Goal: Task Accomplishment & Management: Complete application form

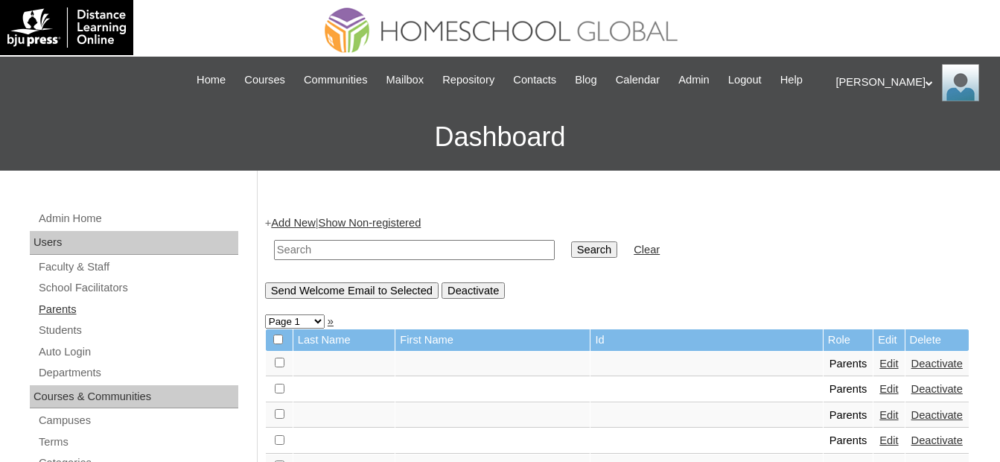
click at [124, 304] on link "Parents" at bounding box center [137, 309] width 201 height 19
click at [427, 246] on input "text" at bounding box center [414, 250] width 281 height 20
paste input "MHP0175-TECHPH2025"
type input "MHP0175-TECHPH2025"
click at [571, 247] on input "Search" at bounding box center [594, 249] width 46 height 16
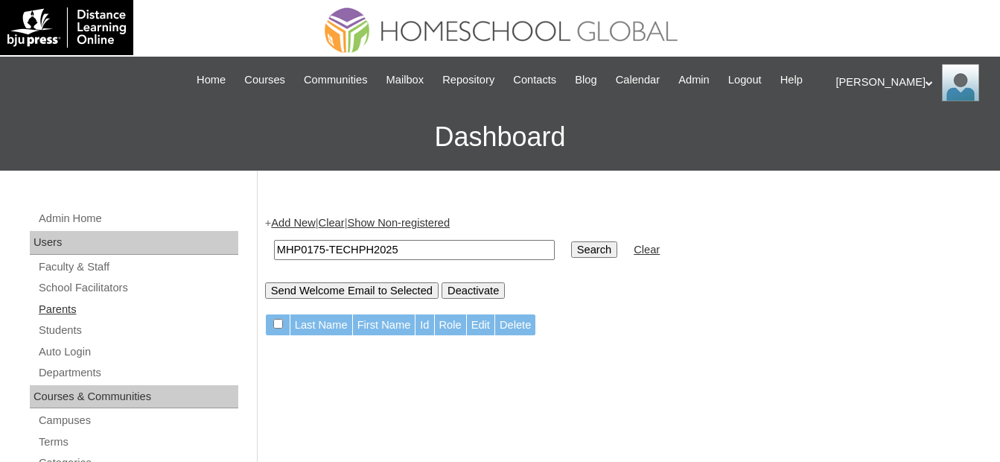
click at [74, 306] on link "Parents" at bounding box center [137, 309] width 201 height 19
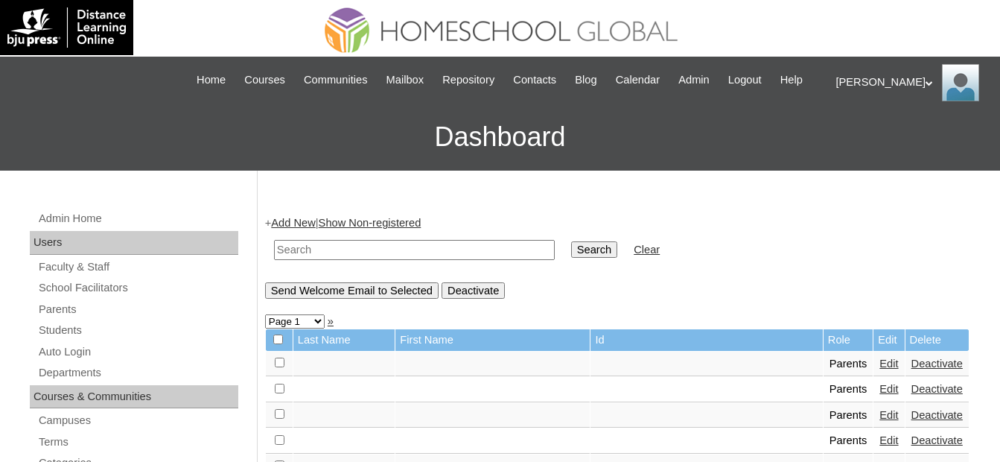
drag, startPoint x: 0, startPoint y: 0, endPoint x: 336, endPoint y: 247, distance: 416.7
click at [336, 247] on input "text" at bounding box center [414, 250] width 281 height 20
type input "v"
click at [404, 250] on input "v" at bounding box center [414, 250] width 281 height 20
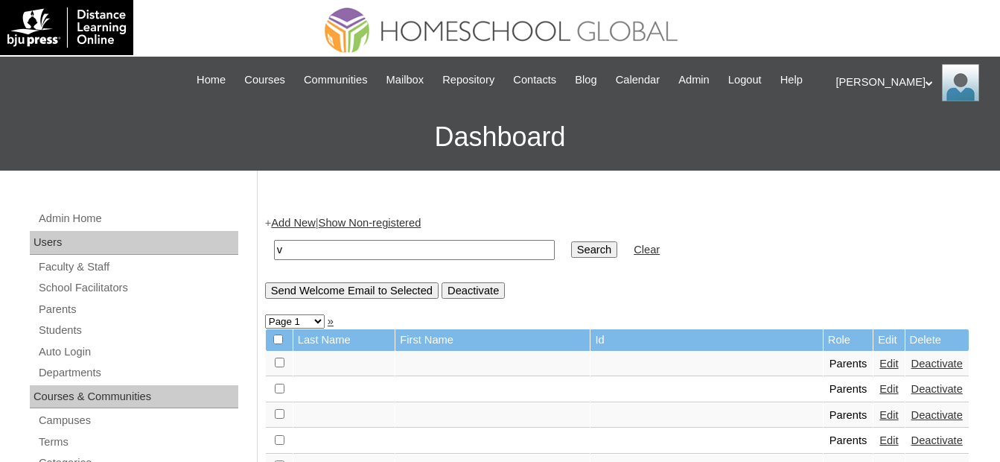
click at [407, 250] on input "v" at bounding box center [414, 250] width 281 height 20
drag, startPoint x: 407, startPoint y: 250, endPoint x: 342, endPoint y: 252, distance: 65.6
click at [346, 252] on input "v" at bounding box center [414, 250] width 281 height 20
click at [390, 253] on input "v" at bounding box center [414, 250] width 281 height 20
click at [402, 244] on input "v" at bounding box center [414, 250] width 281 height 20
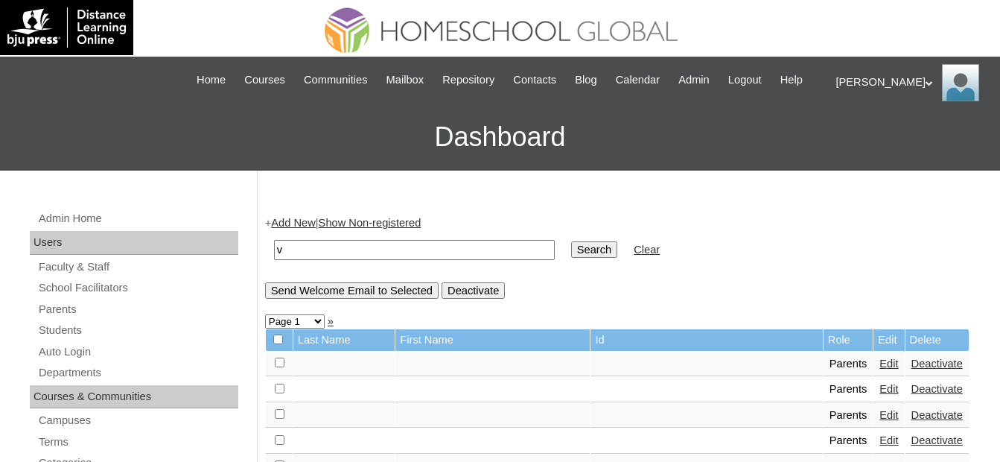
click at [413, 246] on input "v" at bounding box center [414, 250] width 281 height 20
click at [421, 250] on input "text" at bounding box center [414, 250] width 281 height 20
drag, startPoint x: 328, startPoint y: 255, endPoint x: 253, endPoint y: 245, distance: 75.2
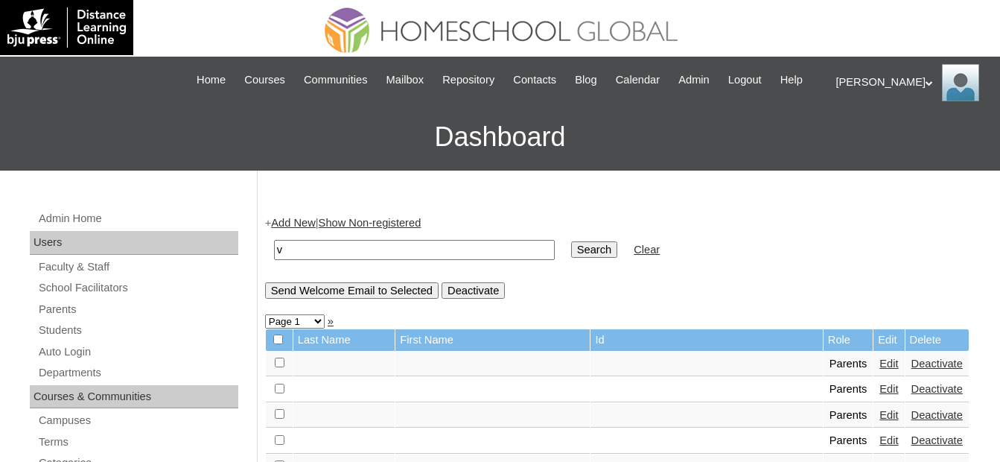
paste input "MHP0175-TECHPH2025"
type input "MHP0175-TECHPH2025"
click at [571, 244] on input "Search" at bounding box center [594, 249] width 46 height 16
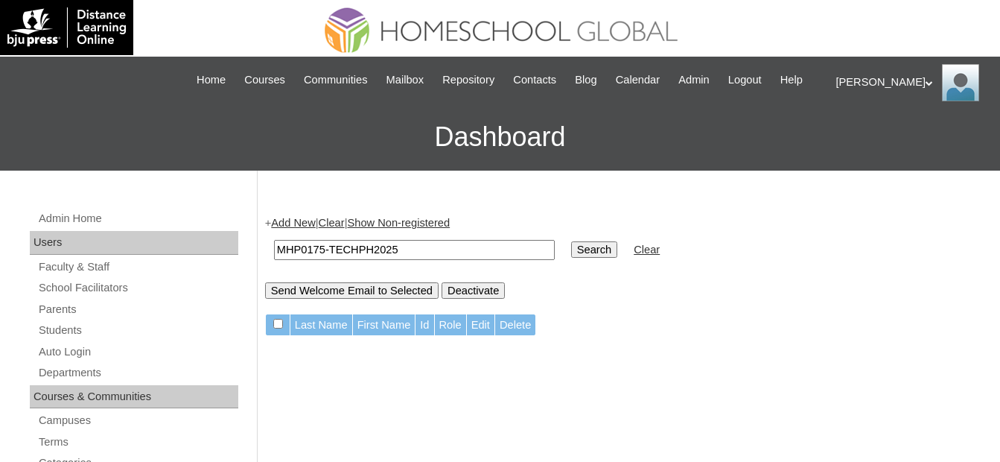
click at [302, 236] on td "MHP0175-TECHPH2025" at bounding box center [415, 249] width 296 height 35
click at [302, 228] on link "Add New" at bounding box center [293, 223] width 44 height 12
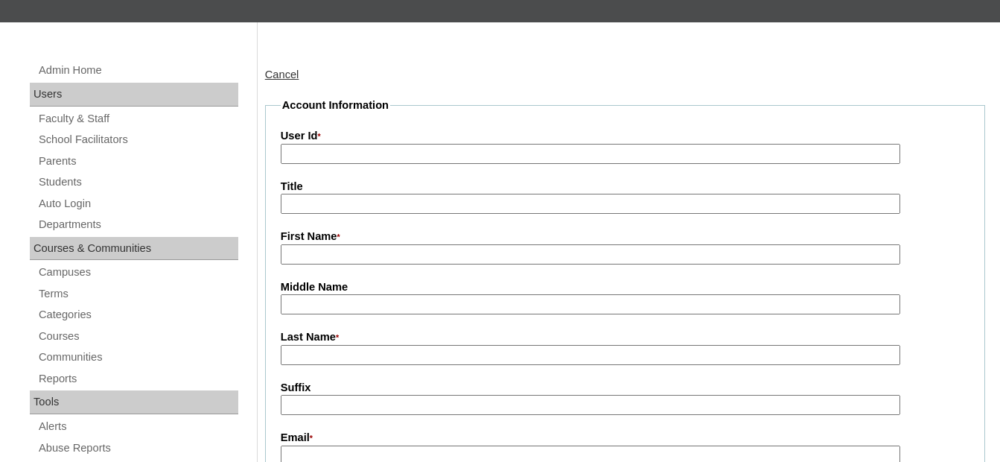
scroll to position [149, 0]
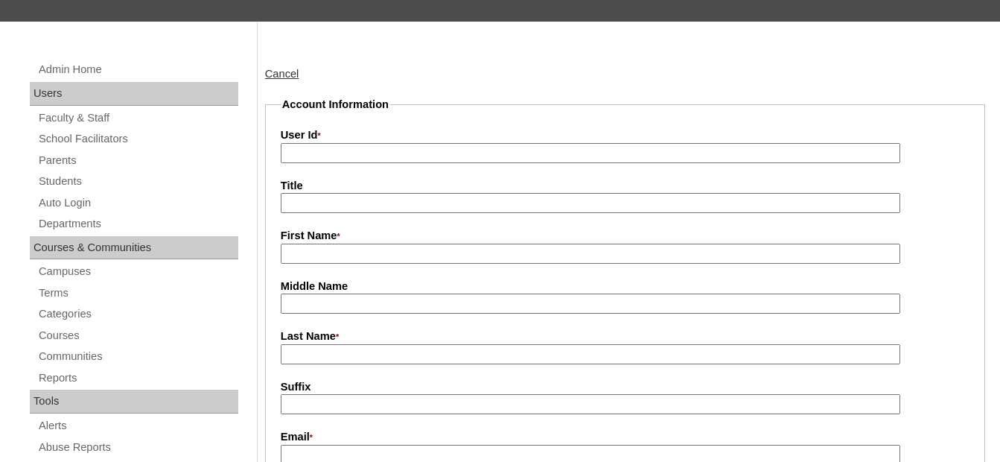
click at [366, 150] on input "User Id *" at bounding box center [591, 153] width 620 height 20
paste input "MHP0175-TECHPH2025"
type input "MHP0175-TECHPH2025"
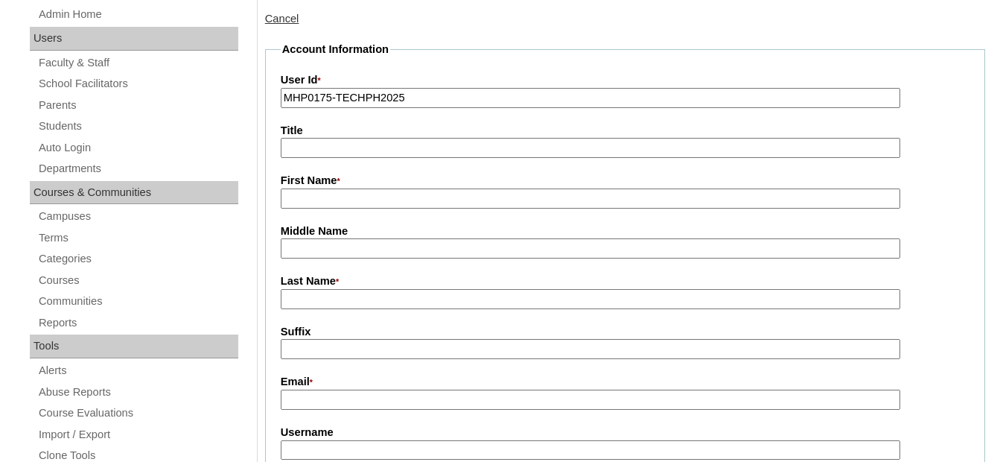
scroll to position [298, 0]
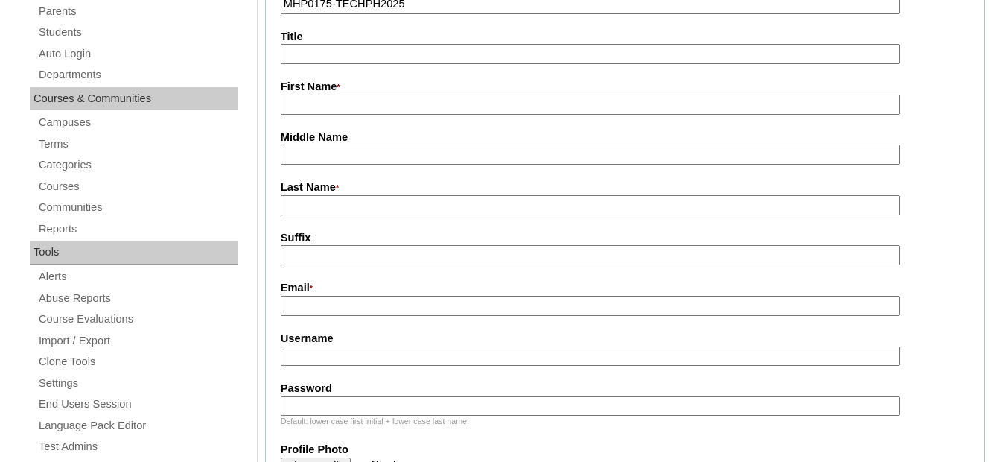
click at [364, 102] on input "First Name *" at bounding box center [591, 105] width 620 height 20
click at [413, 109] on input "First Name *" at bounding box center [591, 105] width 620 height 20
paste input "Constahce"
type input "Constahce"
click at [360, 206] on input "Last Name *" at bounding box center [591, 205] width 620 height 20
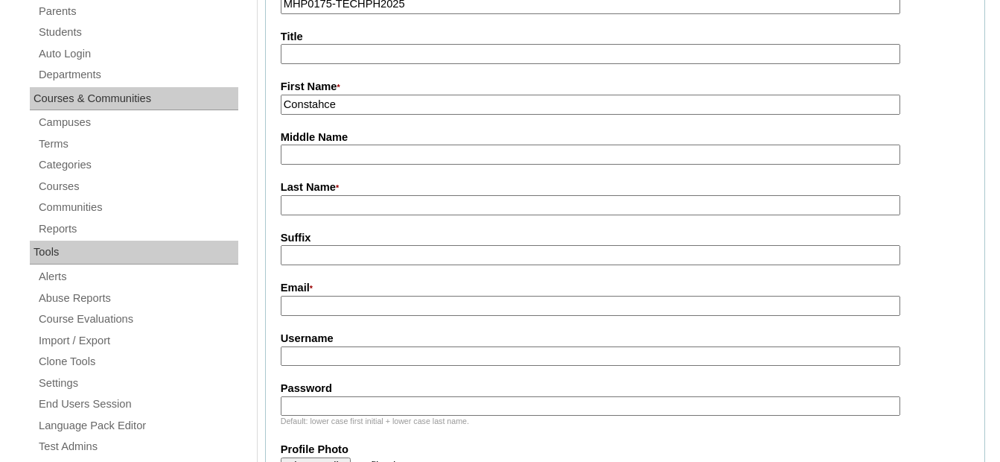
paste input "Tuballes"
type input "Tuballes"
click at [336, 299] on input "Email *" at bounding box center [591, 306] width 620 height 20
paste input "[EMAIL_ADDRESS][DOMAIN_NAME]"
type input "[EMAIL_ADDRESS][DOMAIN_NAME]"
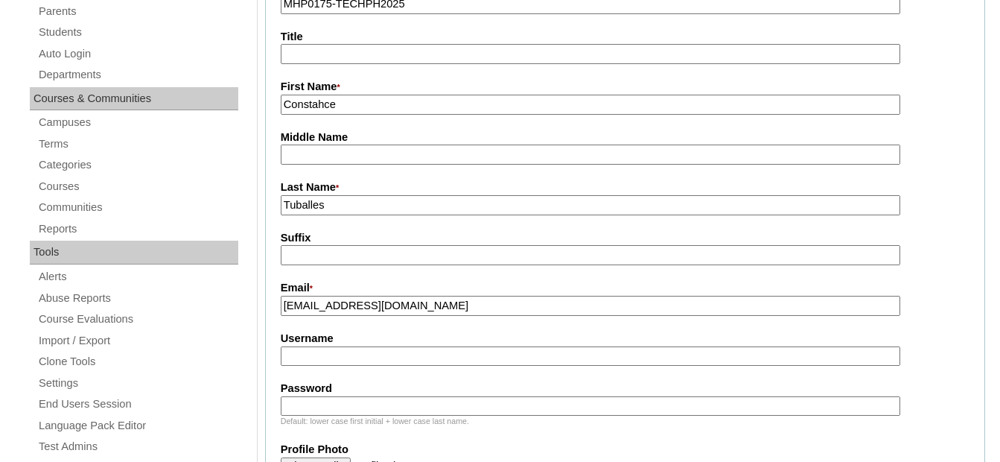
click at [272, 285] on fieldset "Account Information User Id * MHP0175-TECHPH2025 Title First Name * Constahce M…" at bounding box center [625, 421] width 720 height 947
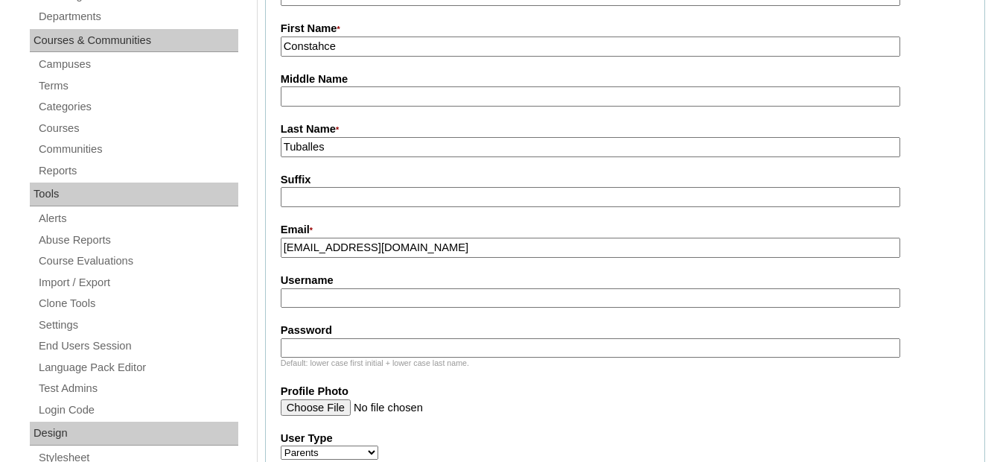
scroll to position [521, 0]
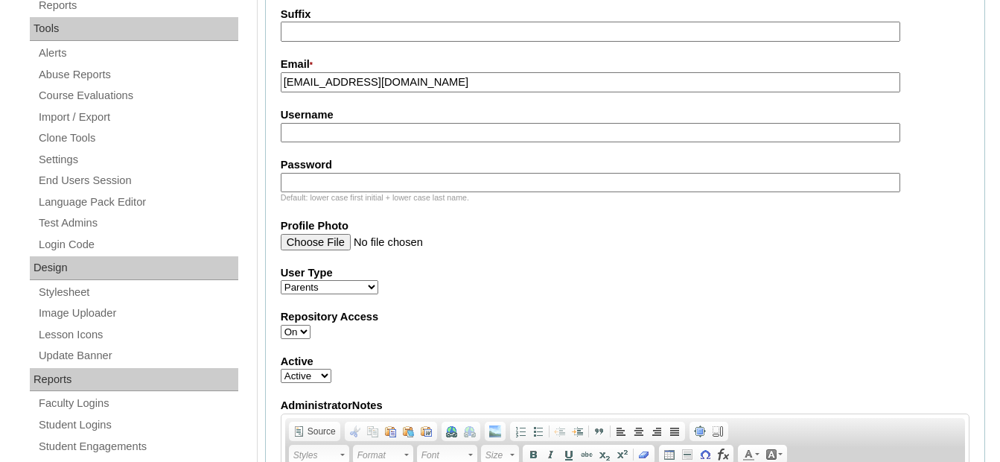
click at [332, 123] on label "Username" at bounding box center [625, 115] width 689 height 16
click at [332, 124] on input "Username" at bounding box center [591, 133] width 620 height 20
click at [335, 132] on input "Username" at bounding box center [591, 133] width 620 height 20
click at [356, 129] on input "Username" at bounding box center [591, 133] width 620 height 20
paste input "tuballesC2025"
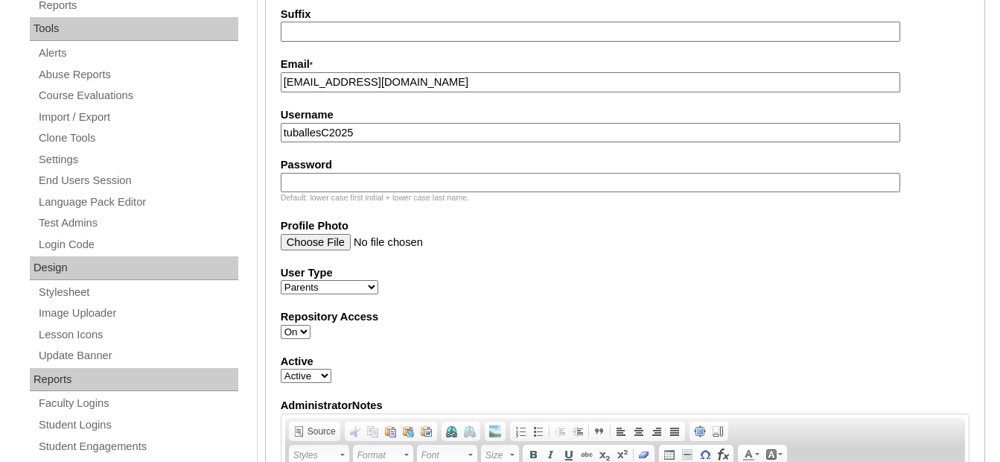
type input "tuballesC2025"
click at [397, 189] on input "Password" at bounding box center [591, 183] width 620 height 20
paste input "techSvF639"
type input "techSvF639"
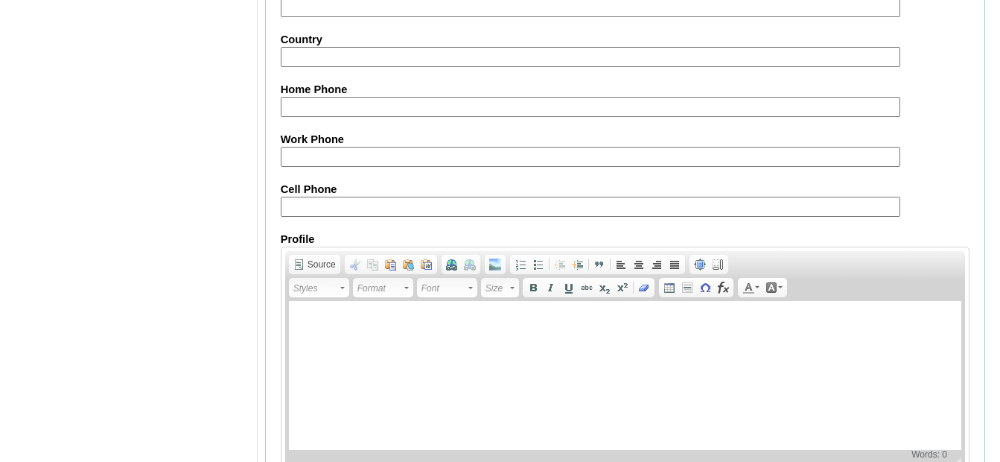
scroll to position [1551, 0]
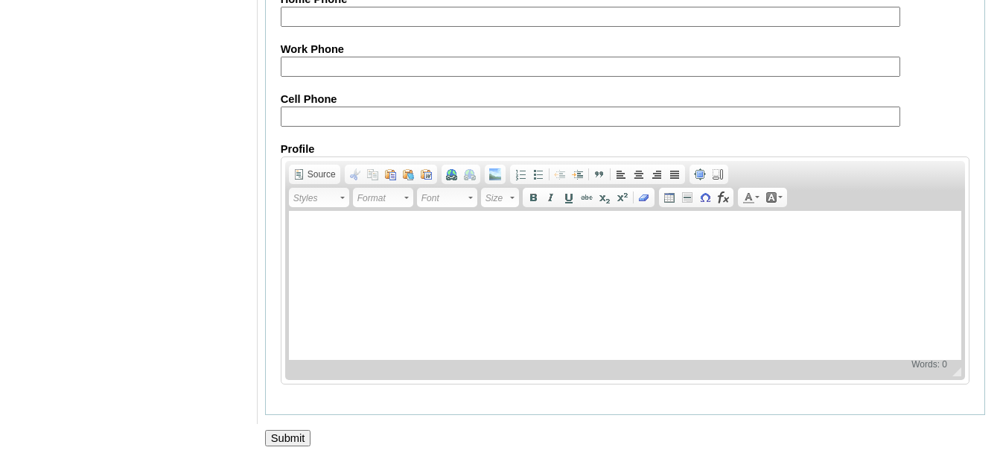
click at [352, 119] on input "Cell Phone" at bounding box center [591, 117] width 620 height 20
paste input "688-9297984633"
type input "688-9297984633"
click at [266, 159] on fieldset "Personal Information Address Address2 City State Zip Country Home Phone Work Ph…" at bounding box center [625, 39] width 720 height 754
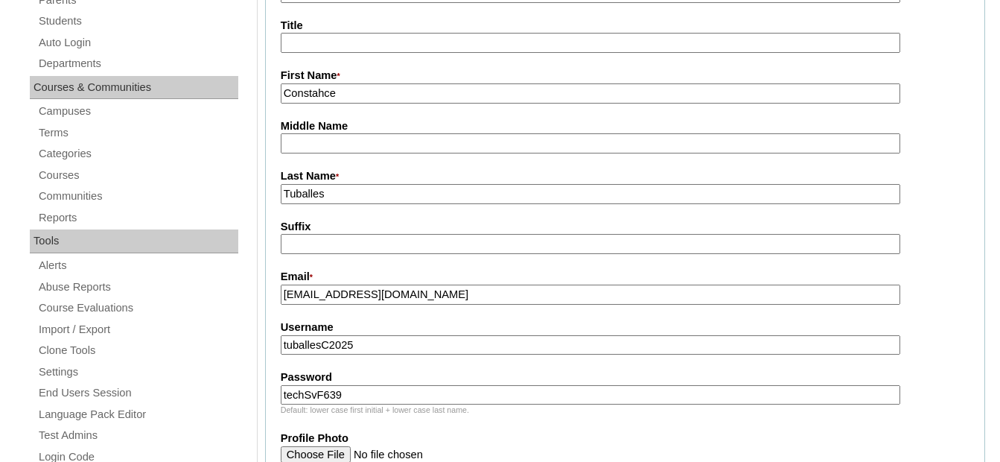
scroll to position [285, 0]
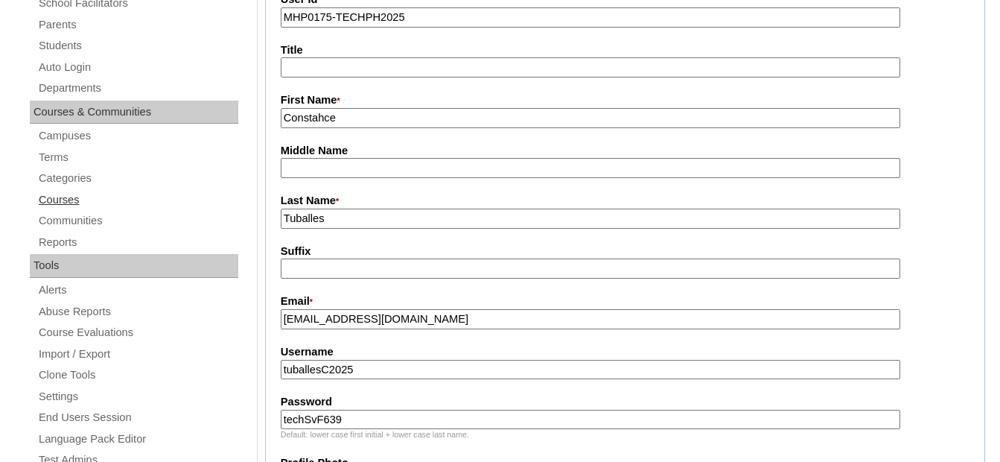
drag, startPoint x: 378, startPoint y: 217, endPoint x: 192, endPoint y: 199, distance: 187.1
type input "TUBALLES"
click at [271, 142] on fieldset "Account Information User Id * MHP0175-TECHPH2025 Title First Name * Constahce M…" at bounding box center [625, 434] width 720 height 947
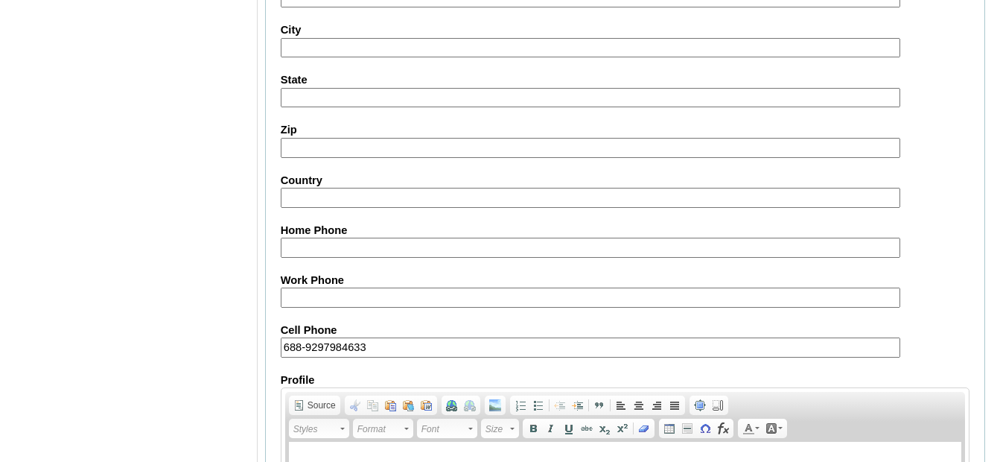
scroll to position [1551, 0]
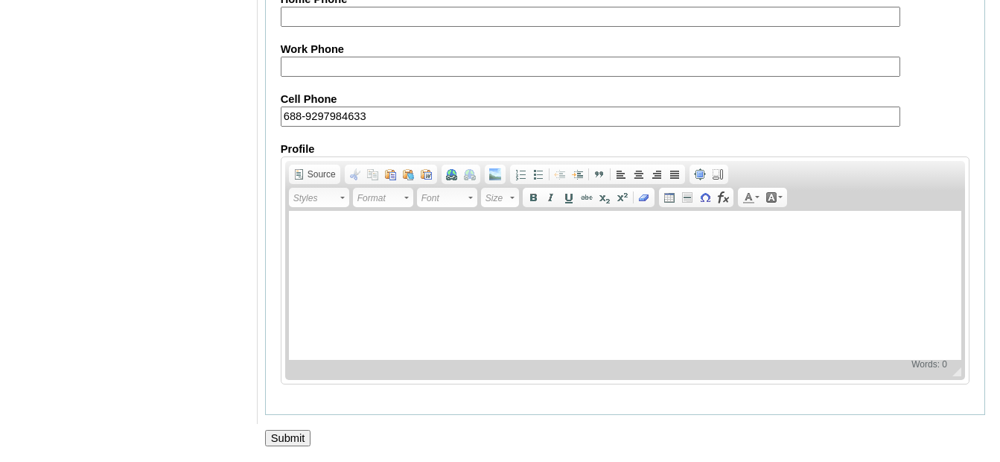
click at [282, 430] on input "Submit" at bounding box center [288, 438] width 46 height 16
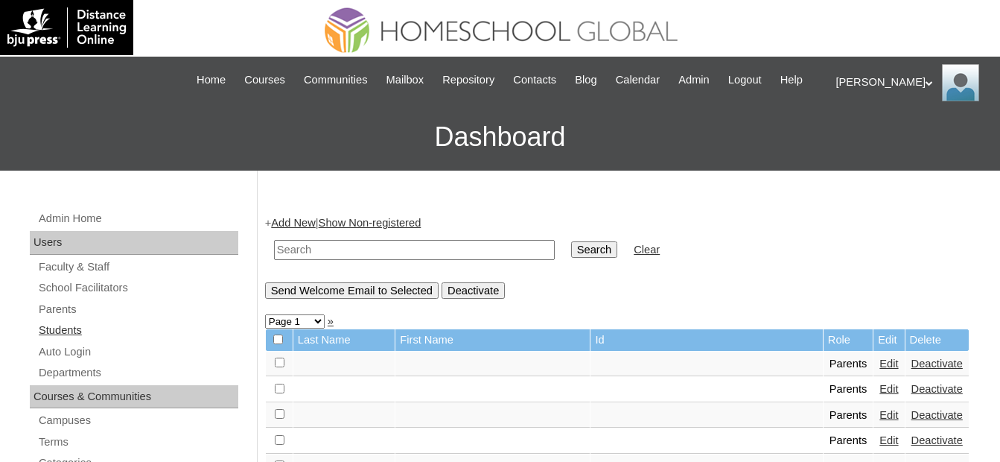
click at [113, 325] on link "Students" at bounding box center [137, 330] width 201 height 19
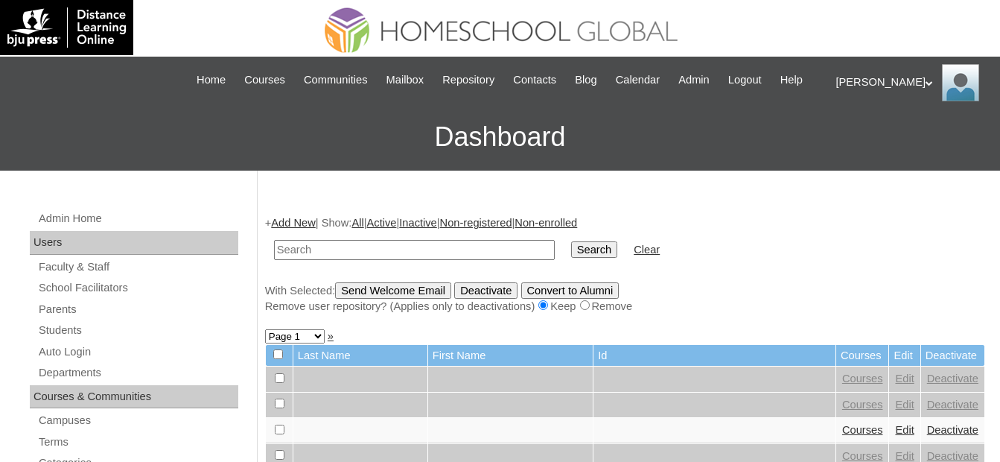
drag, startPoint x: 0, startPoint y: 0, endPoint x: 413, endPoint y: 252, distance: 483.4
click at [346, 248] on input "text" at bounding box center [414, 250] width 281 height 20
type input "MHS00222-TECHPH2025"
click at [571, 252] on input "Search" at bounding box center [594, 249] width 46 height 16
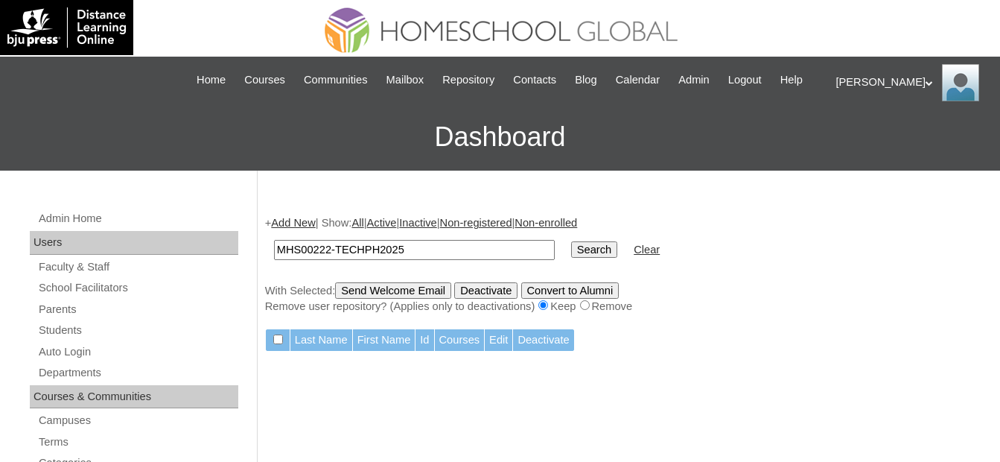
click at [281, 231] on table "MHS00222-TECHPH2025 Search Clear" at bounding box center [467, 250] width 404 height 38
click at [299, 221] on link "Add New" at bounding box center [293, 223] width 44 height 12
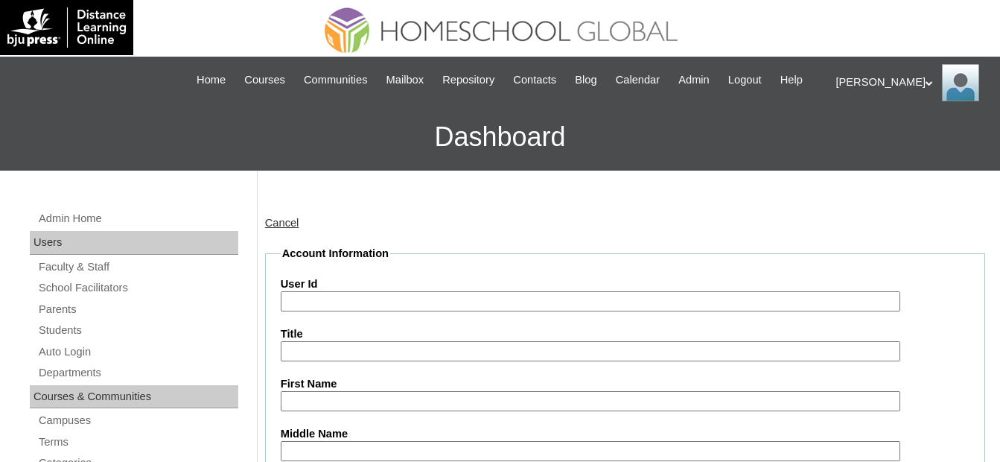
click at [355, 302] on input "User Id" at bounding box center [591, 301] width 620 height 20
click at [333, 292] on input "User Id" at bounding box center [591, 301] width 620 height 20
paste input "MHS00222-TECHPH2025"
type input "MHS00222-TECHPH2025"
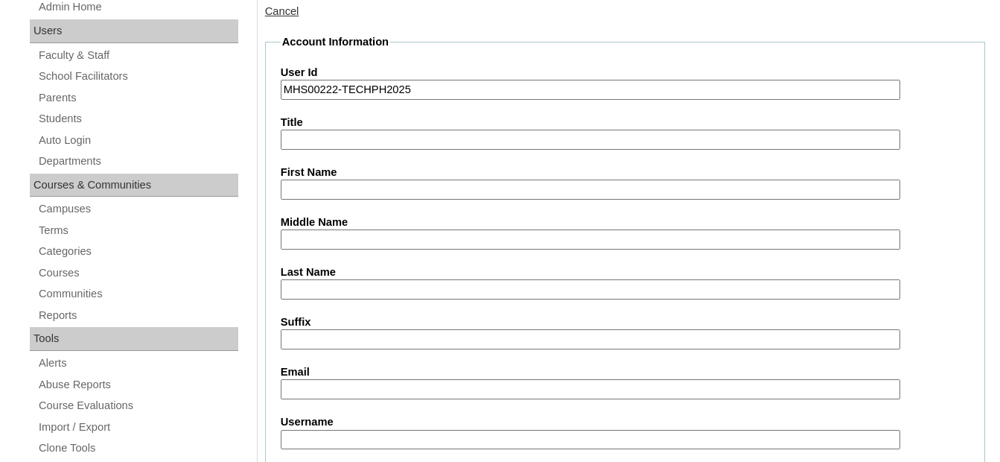
scroll to position [298, 0]
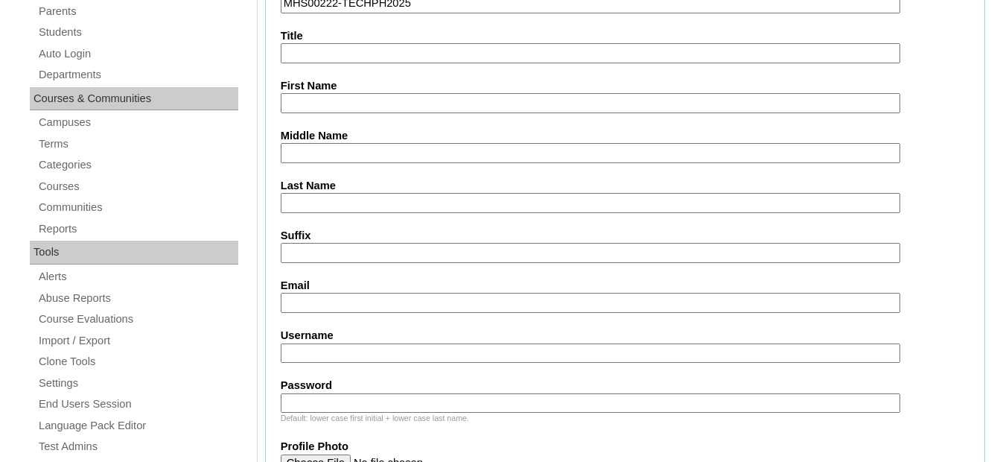
click at [366, 103] on input "First Name" at bounding box center [591, 103] width 620 height 20
paste input "[PERSON_NAME]"
type input "[PERSON_NAME]"
click at [414, 150] on input "Middle Name" at bounding box center [591, 153] width 620 height 20
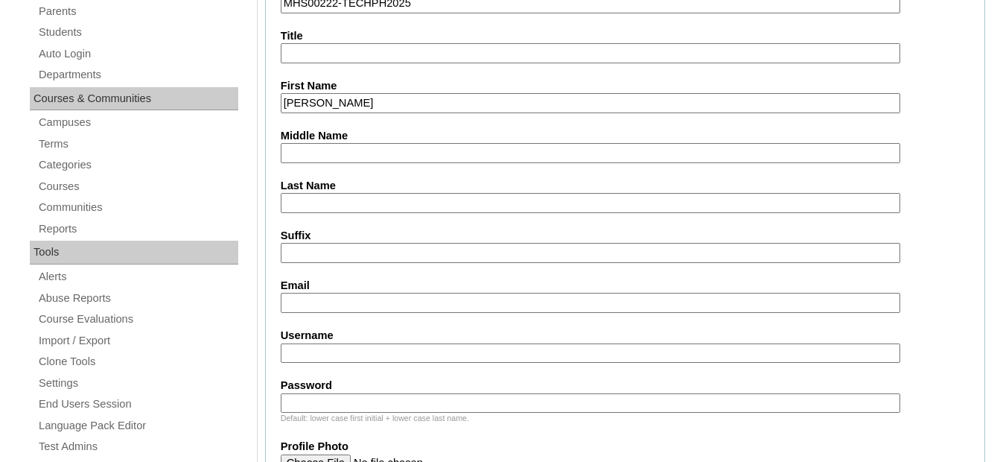
paste input "[PERSON_NAME]"
type input "[PERSON_NAME]"
drag, startPoint x: 384, startPoint y: 204, endPoint x: 355, endPoint y: 206, distance: 29.1
click at [384, 204] on input "Last Name" at bounding box center [591, 203] width 620 height 20
paste input "Tuballes"
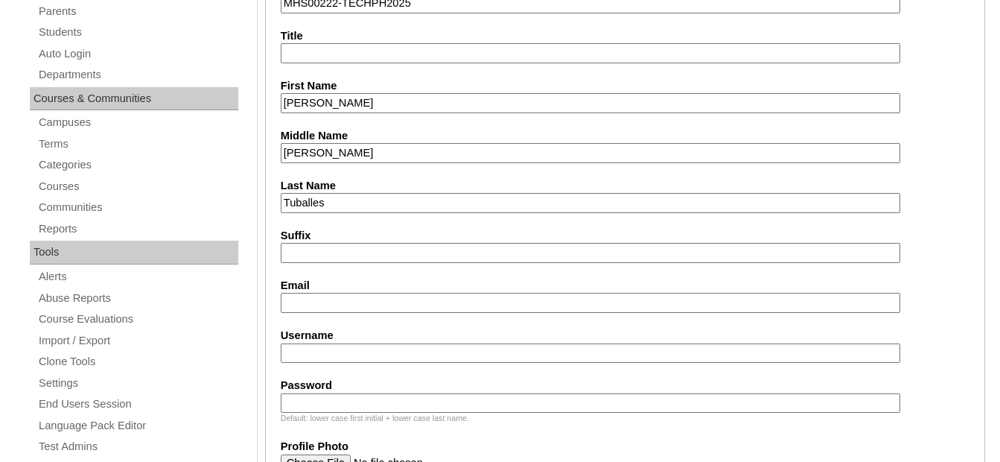
type input "Tuballes"
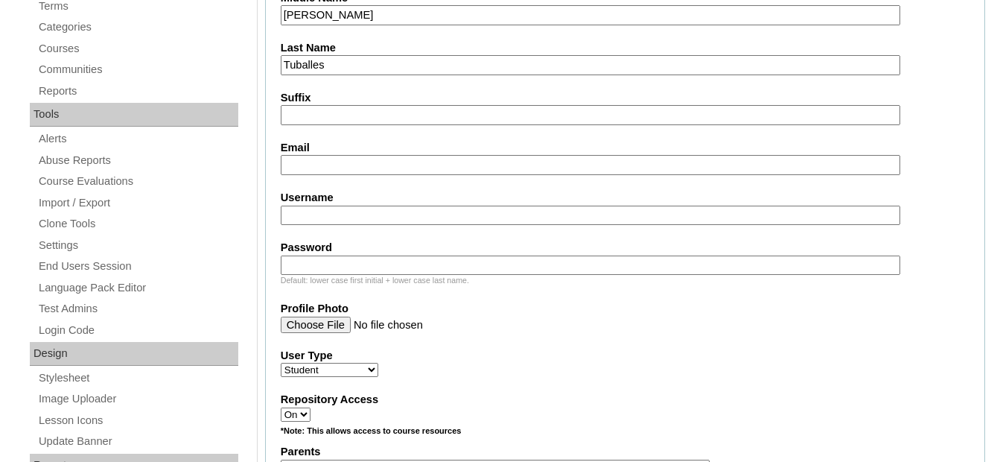
scroll to position [447, 0]
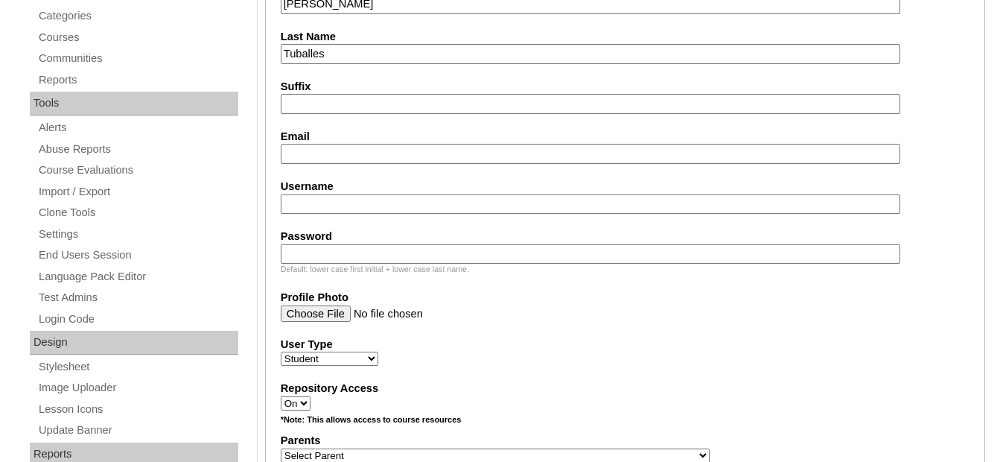
click at [324, 153] on input "Email" at bounding box center [591, 154] width 620 height 20
paste input "[EMAIL_ADDRESS][DOMAIN_NAME]"
type input "[EMAIL_ADDRESS][DOMAIN_NAME]"
drag, startPoint x: 357, startPoint y: 206, endPoint x: 349, endPoint y: 204, distance: 7.6
click at [357, 205] on input "Username" at bounding box center [591, 204] width 620 height 20
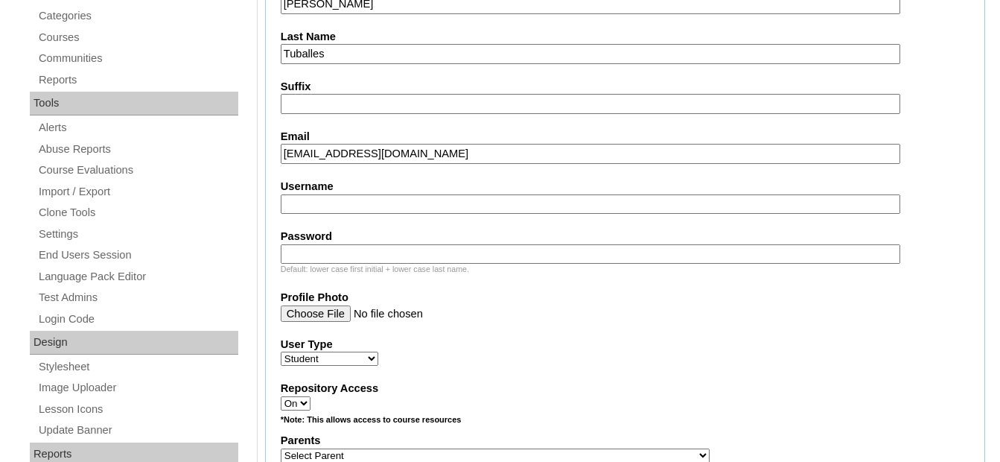
paste input "chesneydavidtuballes"
type input "chesneydavidtuballes"
drag, startPoint x: 343, startPoint y: 251, endPoint x: 328, endPoint y: 252, distance: 15.0
click at [343, 251] on input "Password" at bounding box center [591, 254] width 620 height 20
paste input "250006858"
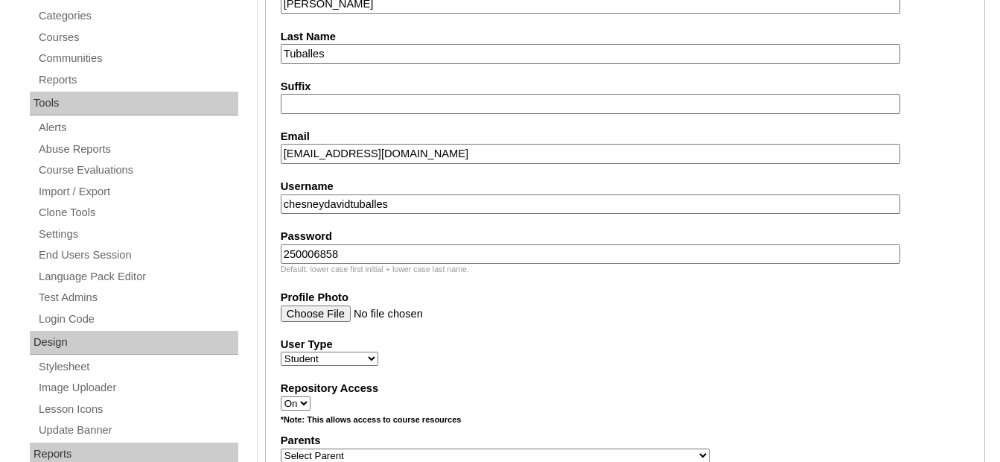
type input "250006858"
click at [267, 239] on fieldset "Account Information User Id MHS00222-TECHPH2025 Title First Name [PERSON_NAME] …" at bounding box center [625, 401] width 720 height 1204
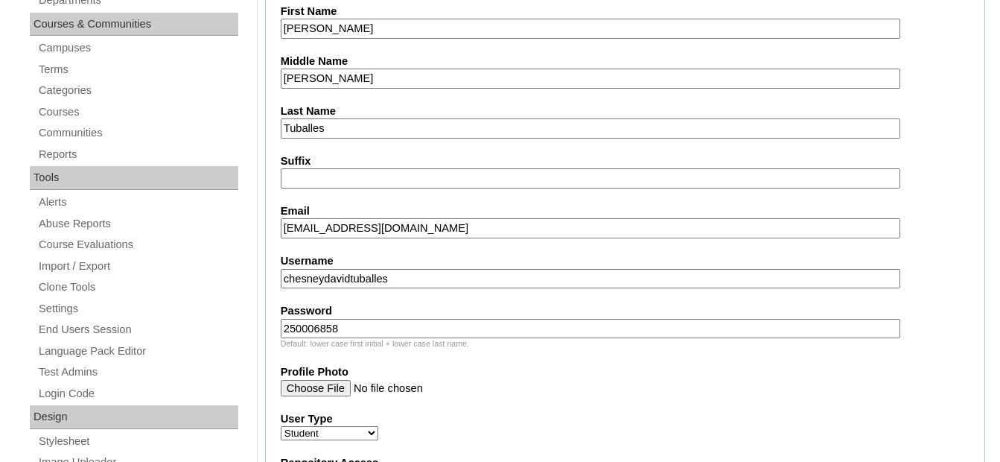
scroll to position [521, 0]
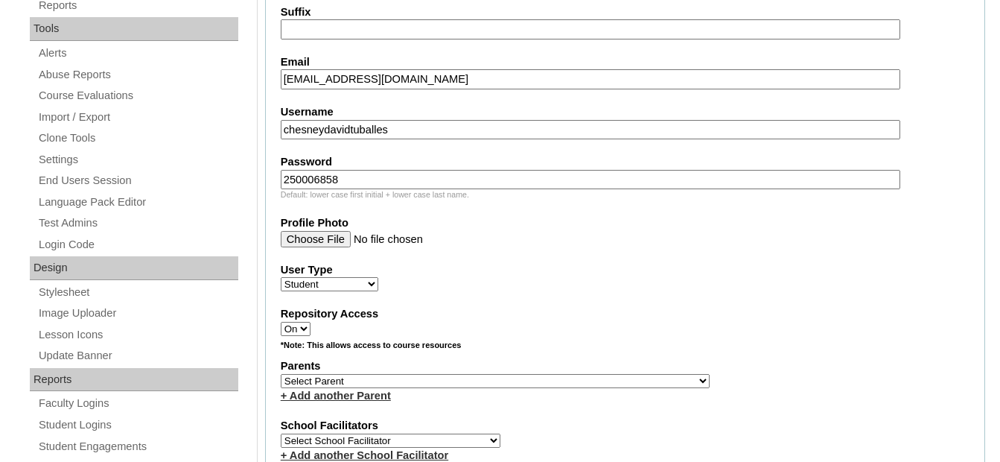
drag, startPoint x: 364, startPoint y: 382, endPoint x: 385, endPoint y: 0, distance: 382.7
click at [364, 382] on select "Select Parent , , , , , , , , , , , , , , , , , , , , , , , , , , , , , , , , ,…" at bounding box center [495, 381] width 429 height 14
click at [333, 381] on select "Select Parent , , , , , , , , , , , , , , , , , , , , , , , , , , , , , , , , ,…" at bounding box center [495, 381] width 429 height 14
select select "43809"
click at [281, 374] on select "Select Parent , , , , , , , , , , , , , , , , , , , , , , , , , , , , , , , , ,…" at bounding box center [495, 381] width 429 height 14
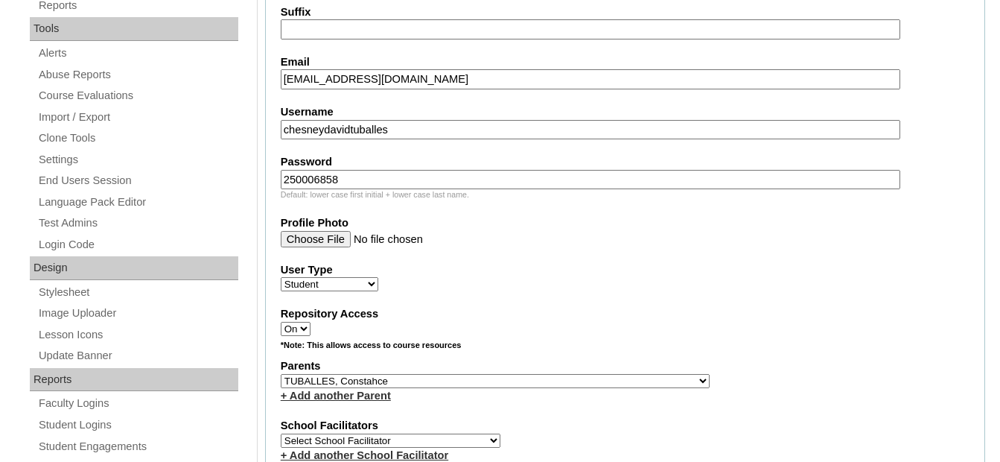
click at [594, 365] on label "Parents" at bounding box center [625, 366] width 689 height 16
click at [524, 305] on fieldset "Account Information User Id MHS00222-TECHPH2025 Title First Name [PERSON_NAME] …" at bounding box center [625, 326] width 720 height 1204
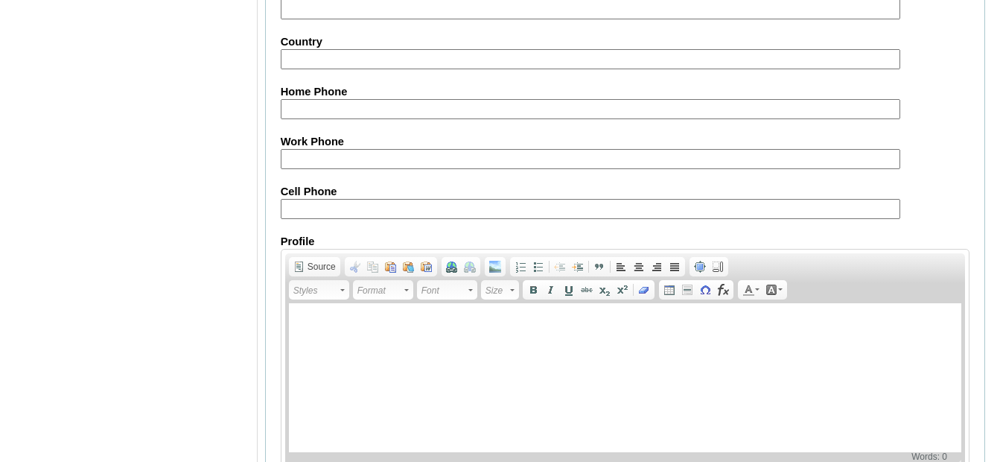
scroll to position [1805, 0]
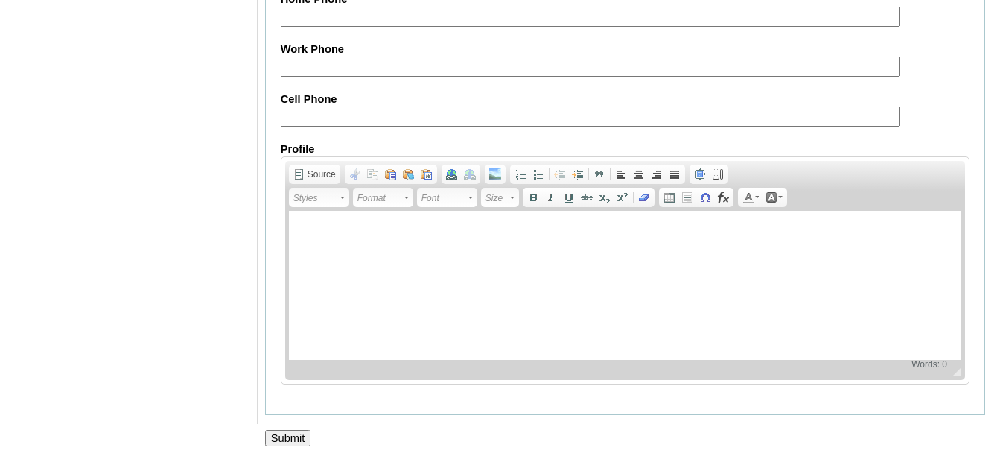
click at [305, 430] on input "Submit" at bounding box center [288, 438] width 46 height 16
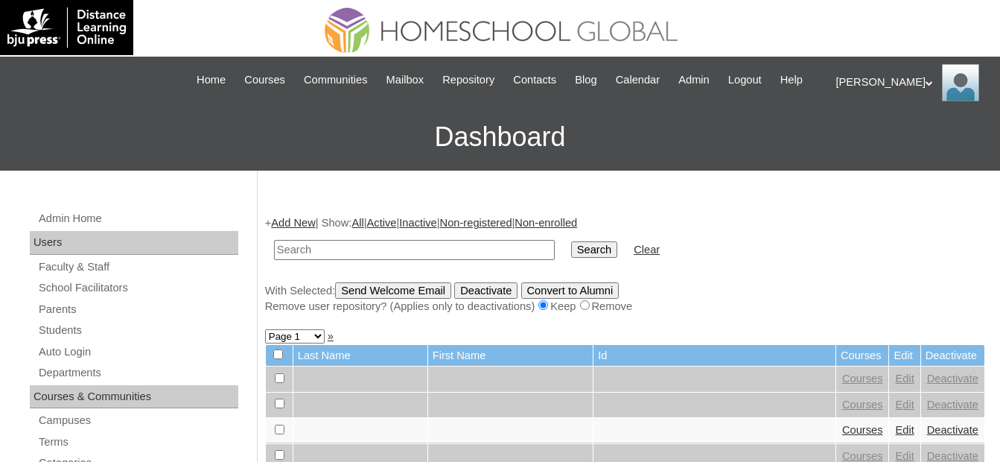
drag, startPoint x: 448, startPoint y: 253, endPoint x: 476, endPoint y: 254, distance: 27.6
click at [448, 253] on input "text" at bounding box center [414, 250] width 281 height 20
paste input "MHS00222-TECHPH2025"
type input "MHS00222-TECHPH2025"
click at [571, 254] on input "Search" at bounding box center [594, 249] width 46 height 16
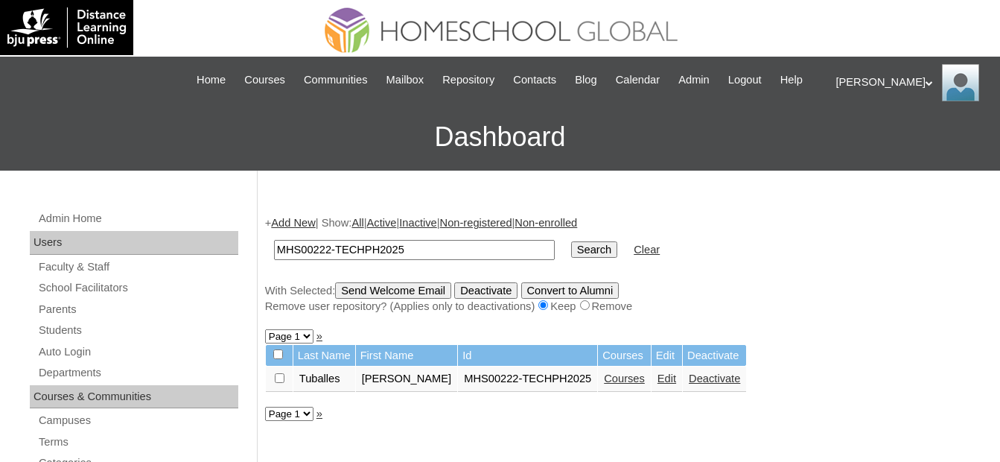
click at [607, 382] on link "Courses" at bounding box center [624, 378] width 41 height 12
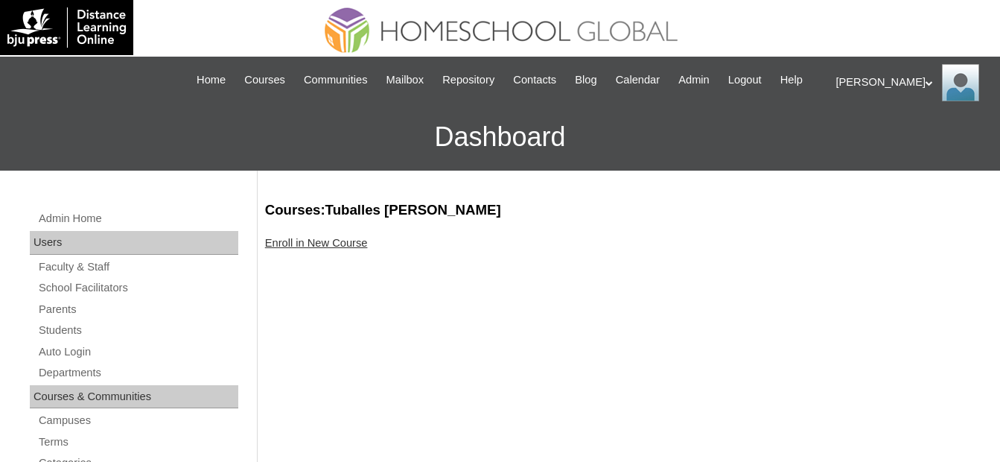
click at [356, 247] on link "Enroll in New Course" at bounding box center [316, 243] width 103 height 12
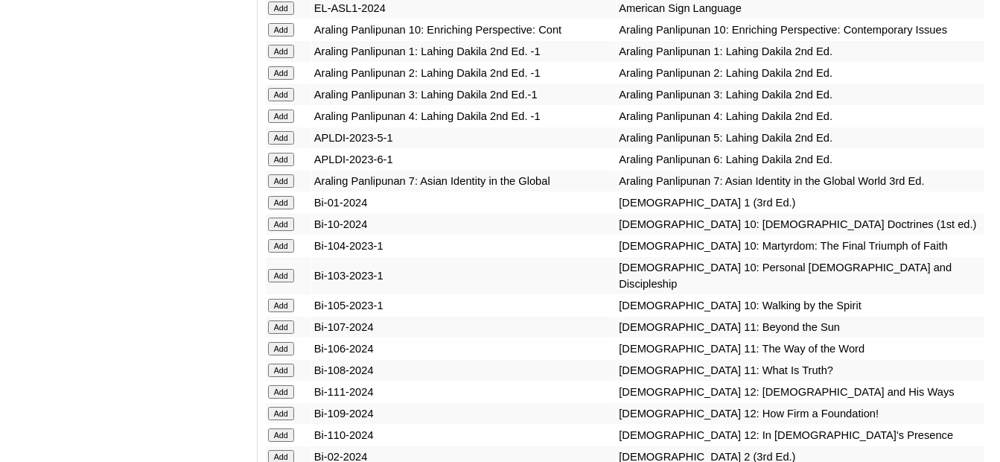
scroll to position [3575, 0]
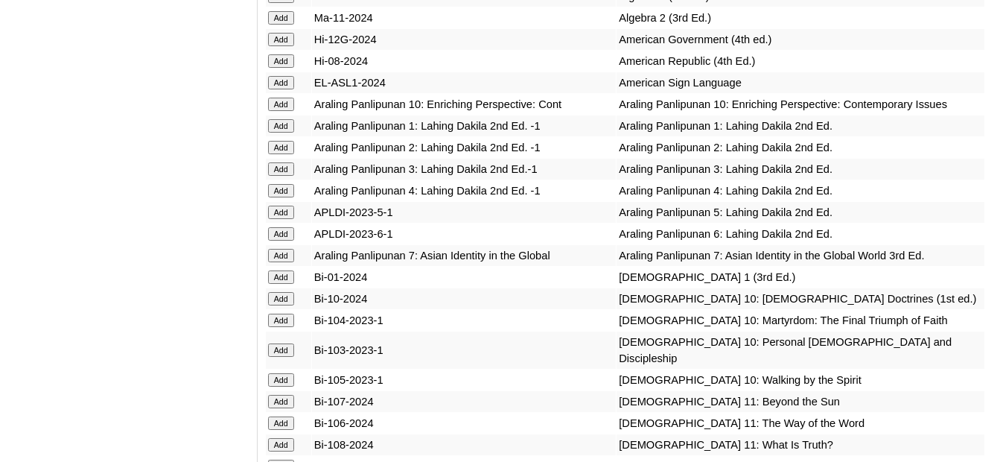
click at [283, 141] on input "Add" at bounding box center [281, 147] width 26 height 13
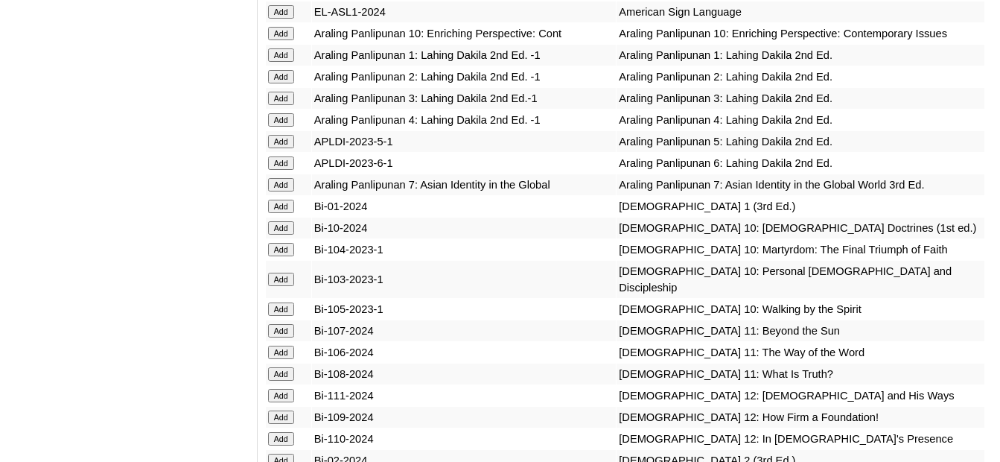
scroll to position [3724, 0]
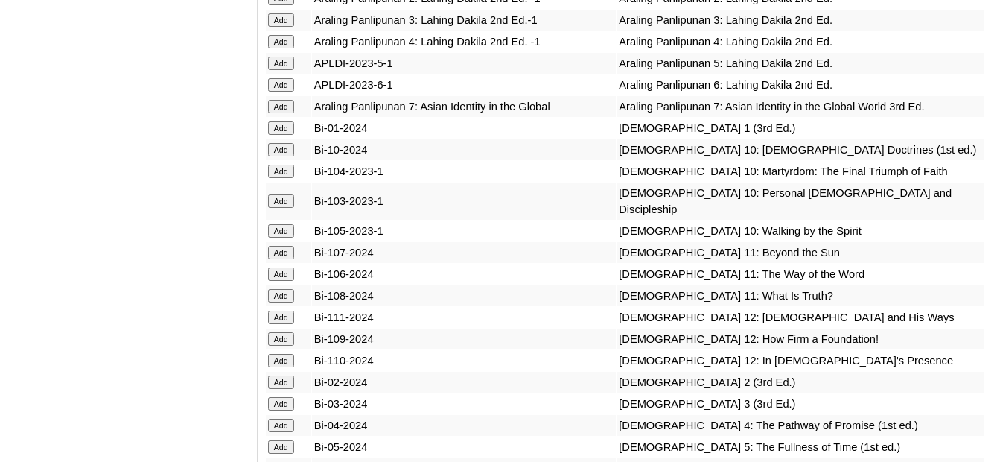
click at [290, 375] on input "Add" at bounding box center [281, 381] width 26 height 13
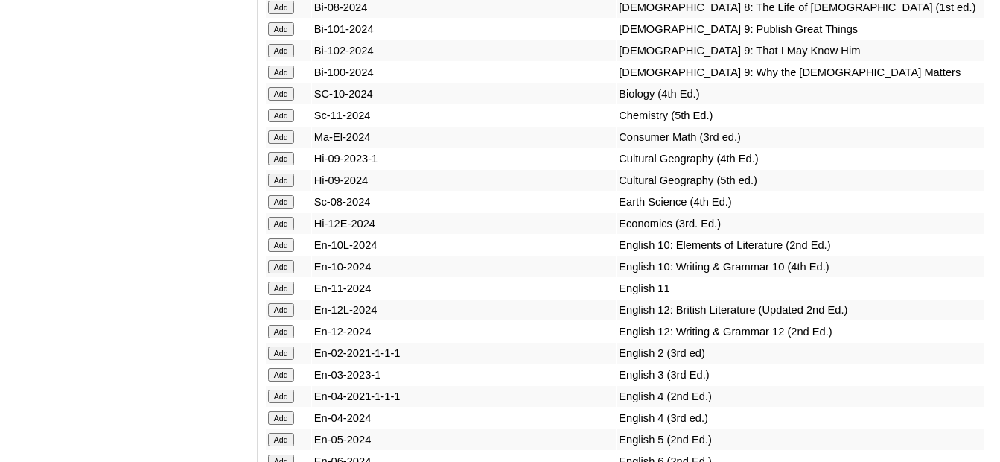
scroll to position [4245, 0]
click at [277, 346] on input "Add" at bounding box center [281, 352] width 26 height 13
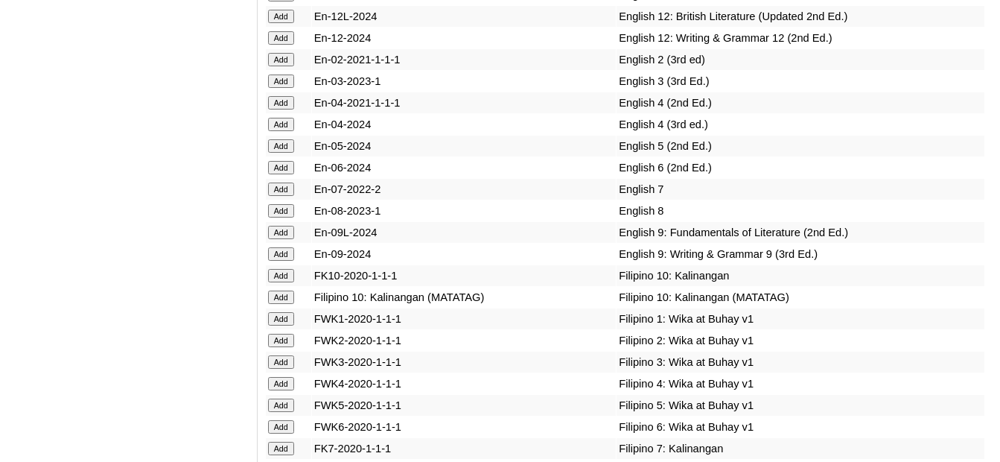
scroll to position [4543, 0]
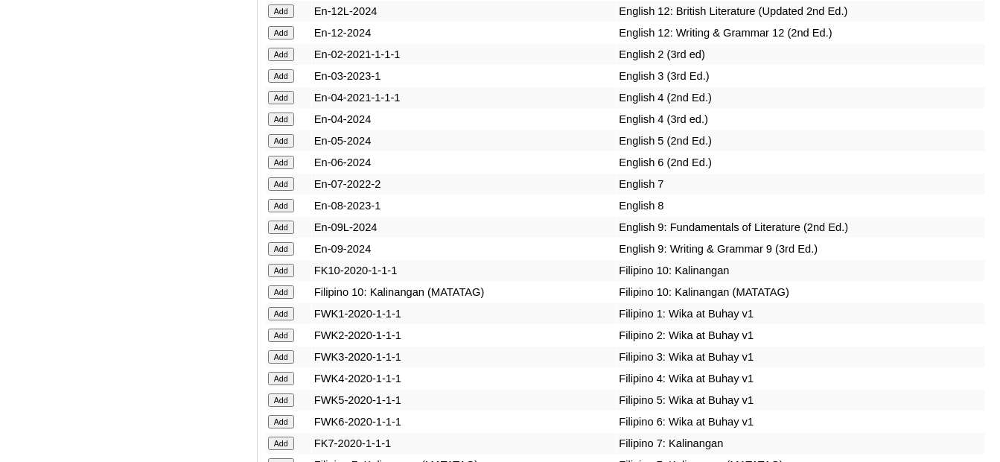
click at [293, 328] on input "Add" at bounding box center [281, 334] width 26 height 13
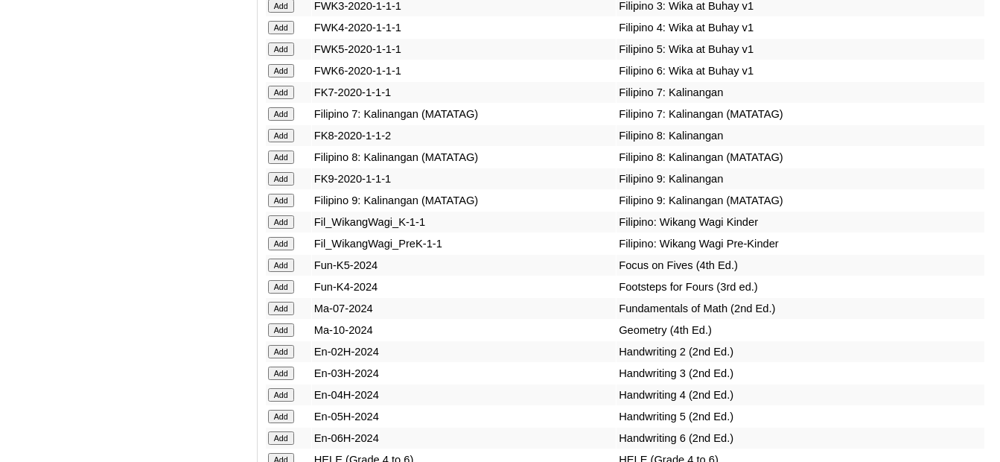
scroll to position [4916, 0]
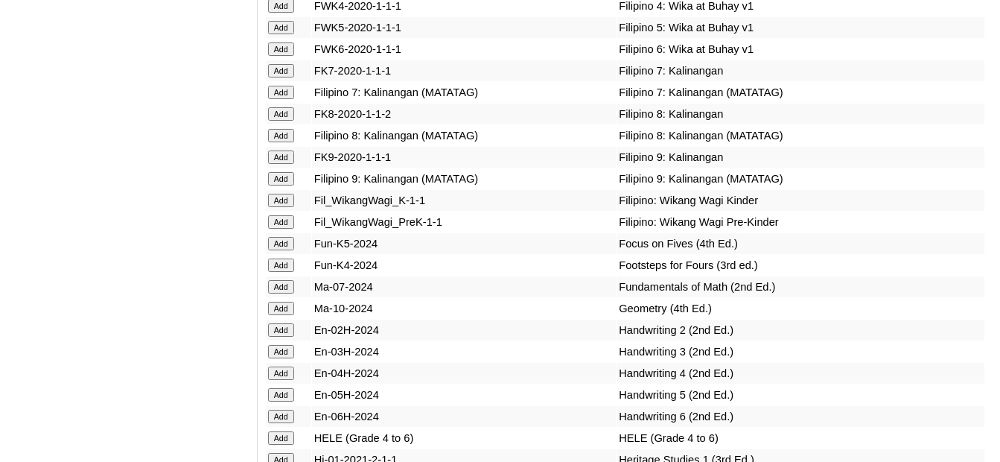
click at [285, 323] on input "Add" at bounding box center [281, 329] width 26 height 13
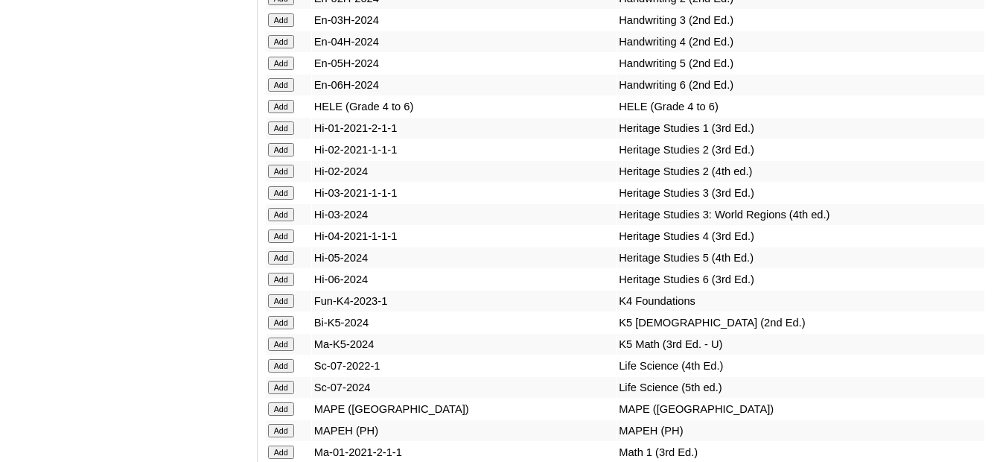
scroll to position [5288, 0]
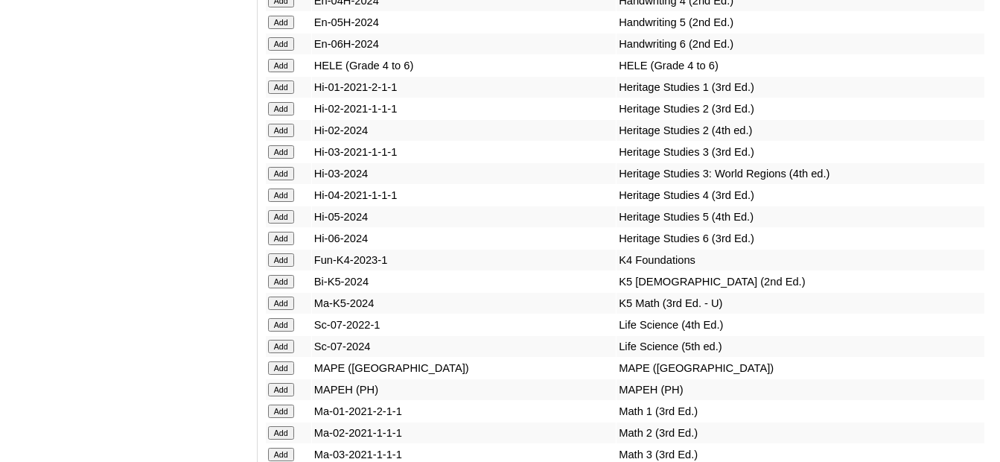
click at [284, 383] on input "Add" at bounding box center [281, 389] width 26 height 13
